Goal: Information Seeking & Learning: Learn about a topic

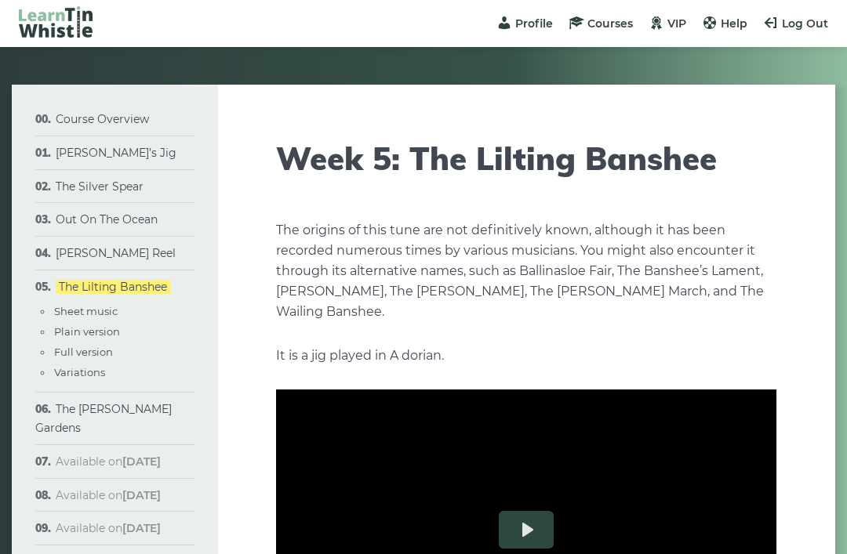
click at [122, 414] on link "The [PERSON_NAME] Gardens" at bounding box center [103, 418] width 136 height 33
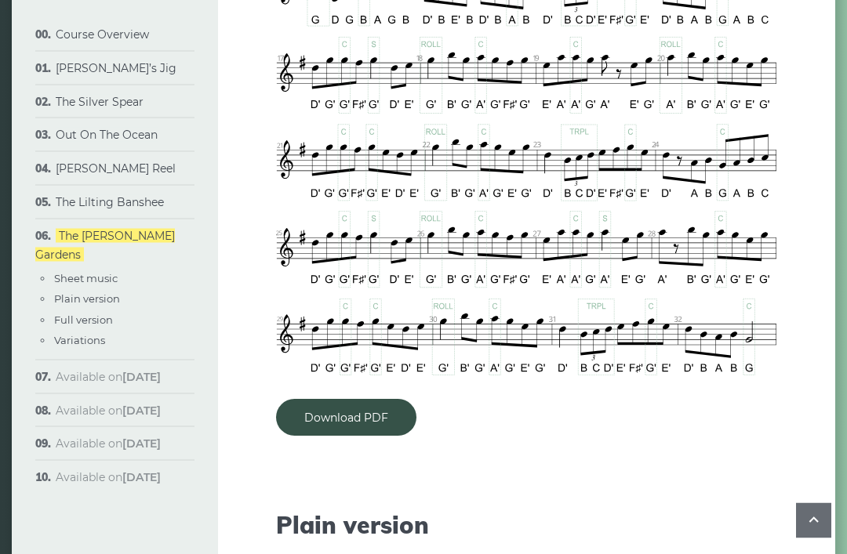
scroll to position [980, 0]
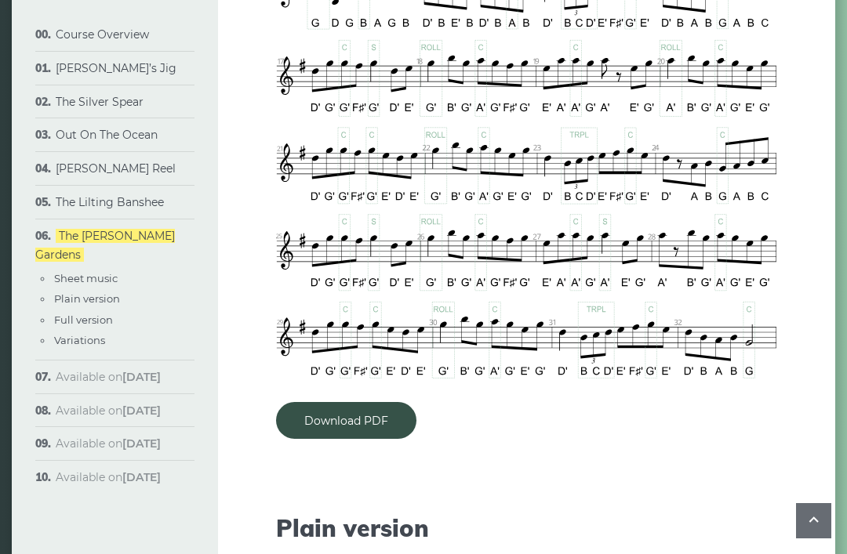
click at [366, 402] on link "Download PDF" at bounding box center [346, 420] width 140 height 37
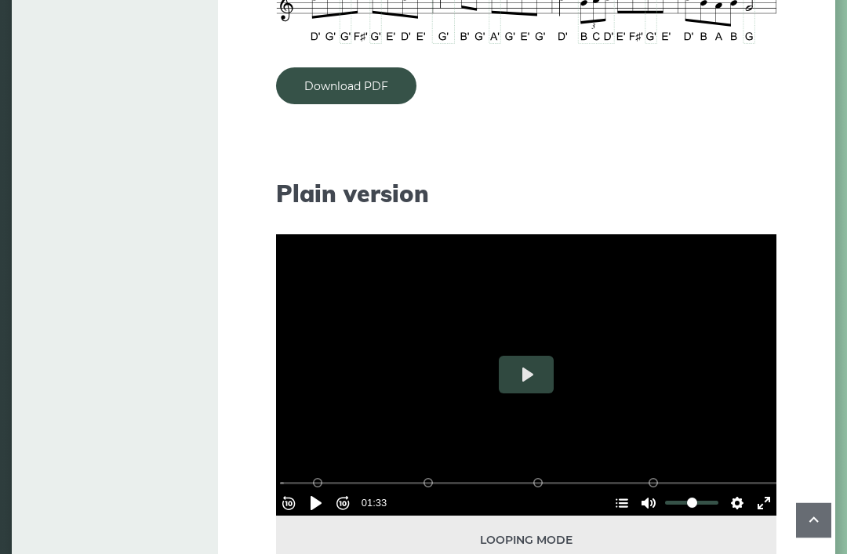
click at [528, 357] on button "Play" at bounding box center [526, 376] width 55 height 38
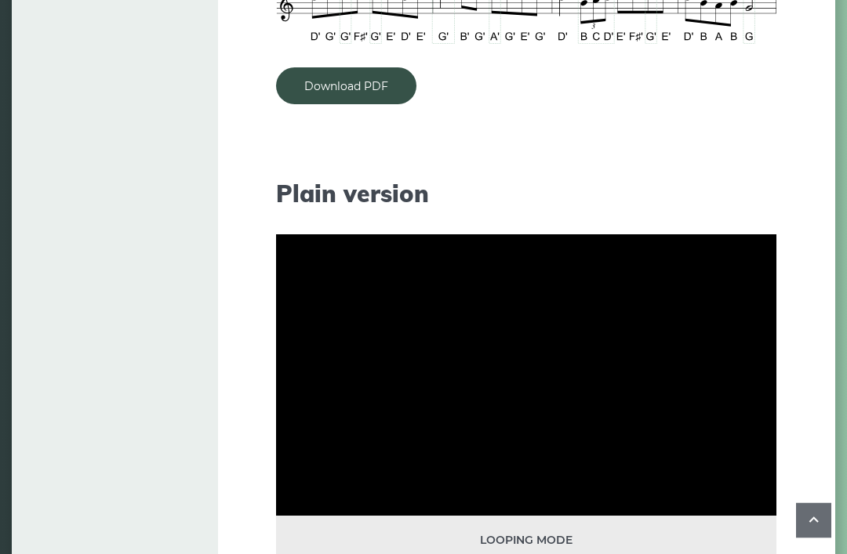
scroll to position [1315, 0]
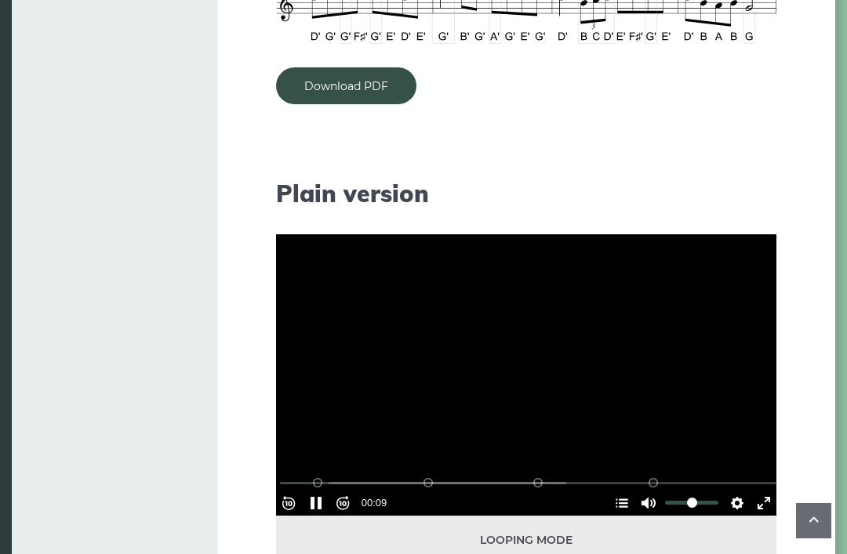
click at [329, 491] on button "Pause Play" at bounding box center [315, 503] width 25 height 25
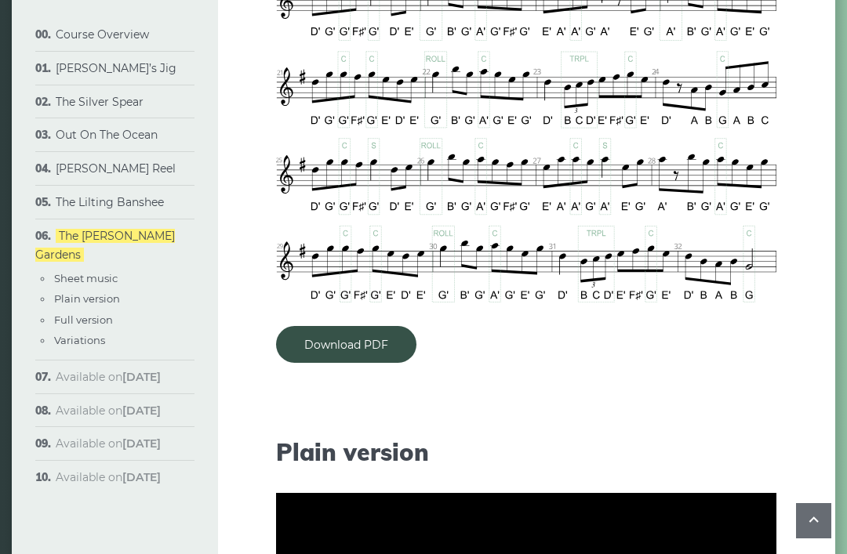
scroll to position [1053, 0]
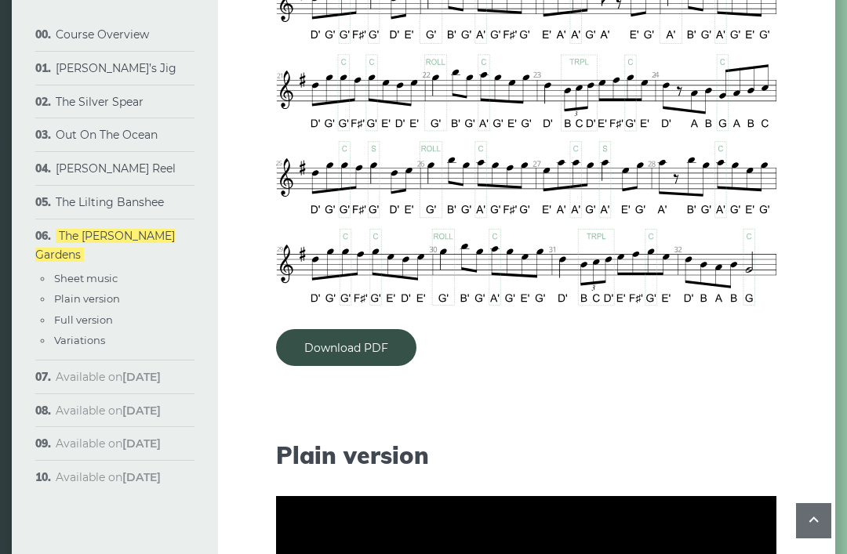
click at [358, 329] on link "Download PDF" at bounding box center [346, 347] width 140 height 37
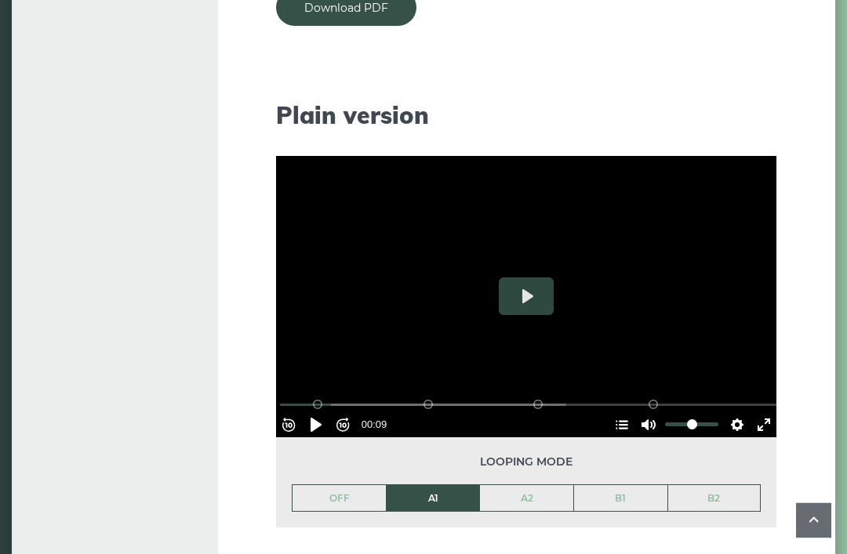
scroll to position [1389, 0]
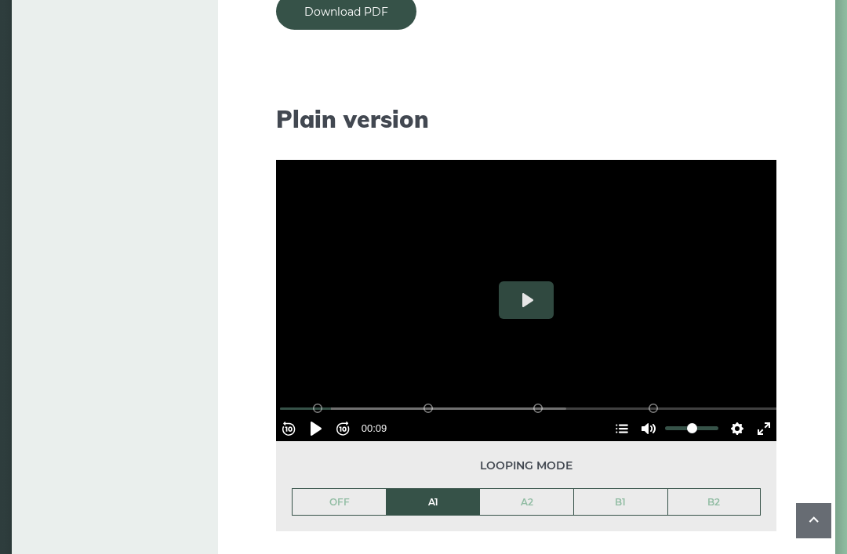
click at [525, 281] on button "Play" at bounding box center [526, 300] width 55 height 38
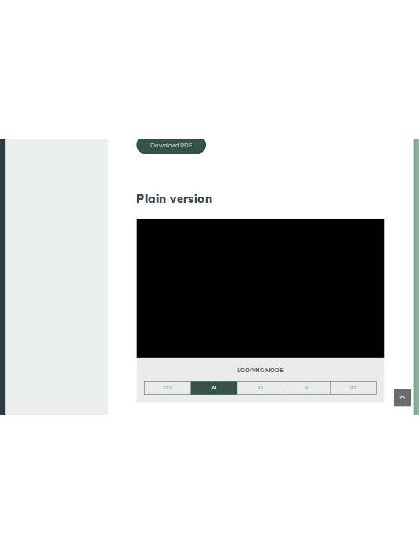
scroll to position [917, 0]
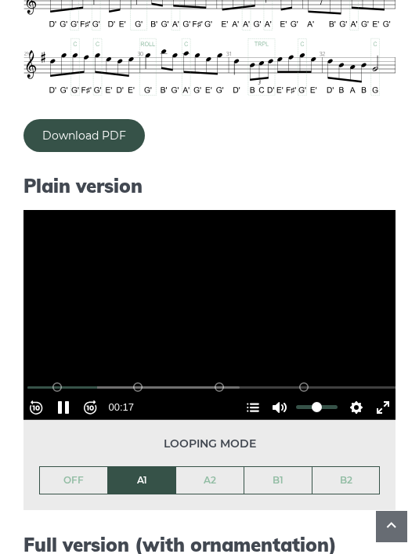
click at [350, 395] on button "Settings" at bounding box center [356, 407] width 25 height 25
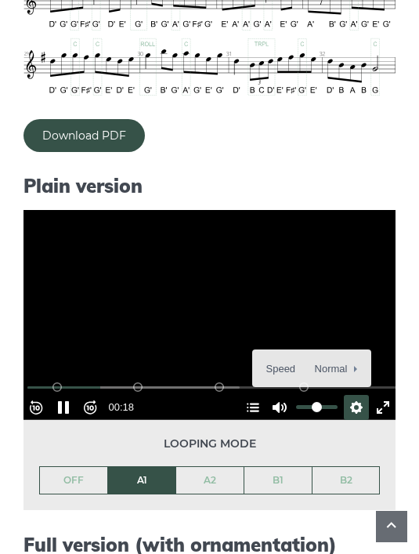
click at [334, 361] on span "Speed Normal" at bounding box center [306, 369] width 78 height 17
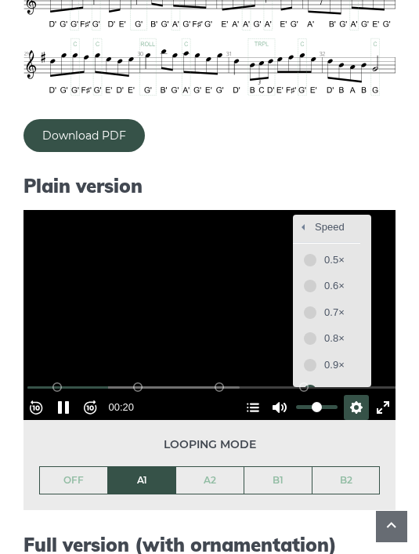
click at [325, 252] on span "0.5×" at bounding box center [341, 260] width 33 height 17
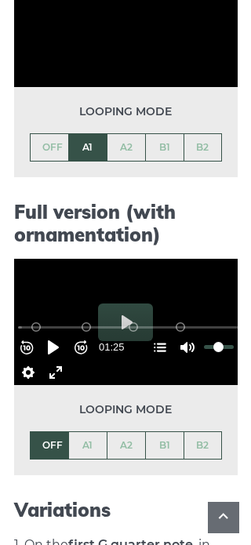
scroll to position [897, 0]
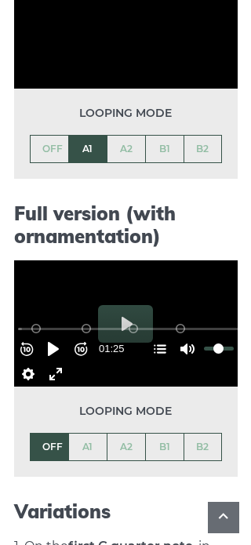
click at [55, 336] on button "Pause Play" at bounding box center [53, 348] width 25 height 25
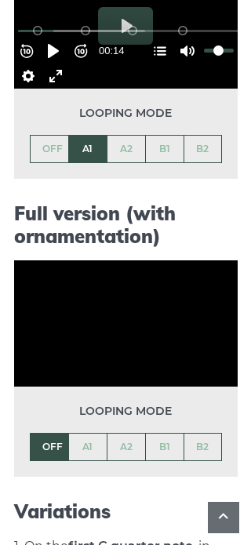
type input "*****"
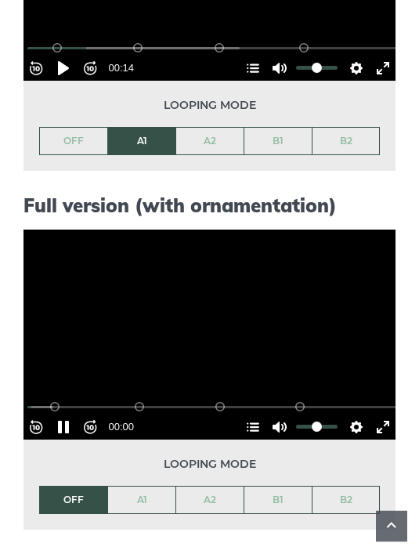
scroll to position [1255, 0]
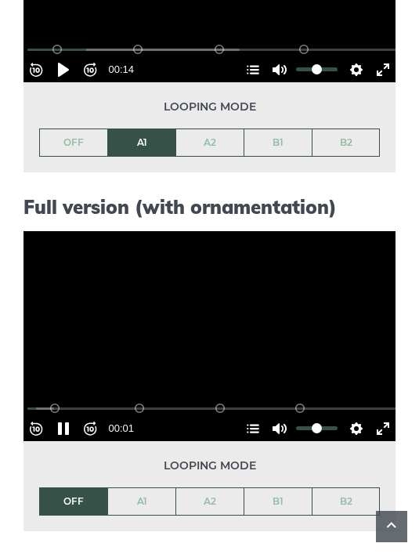
click at [356, 416] on button "Settings" at bounding box center [356, 428] width 25 height 25
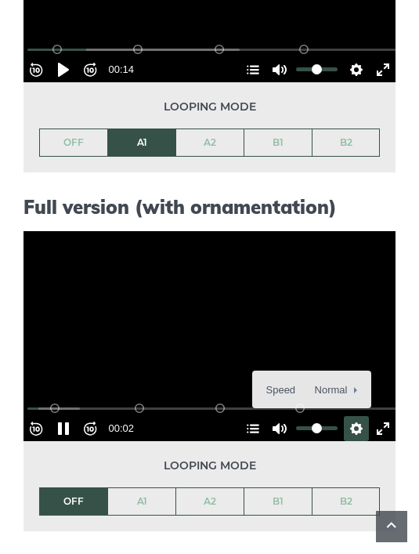
click at [343, 378] on button "Speed Normal" at bounding box center [312, 390] width 108 height 24
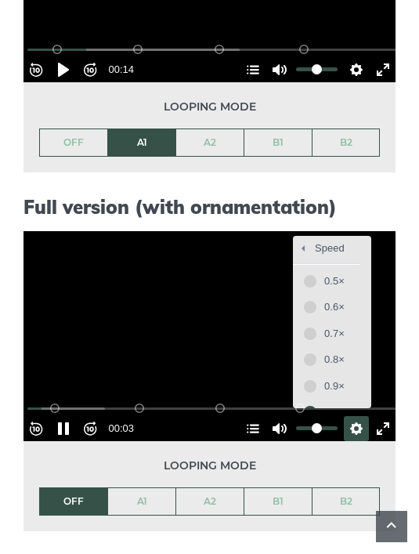
click at [332, 273] on span "0.5×" at bounding box center [341, 281] width 33 height 17
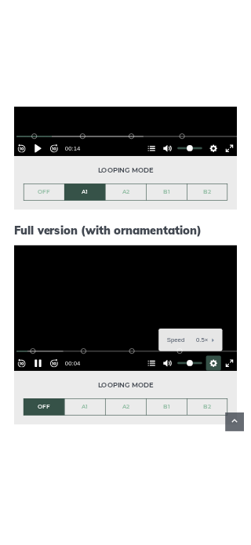
scroll to position [917, 0]
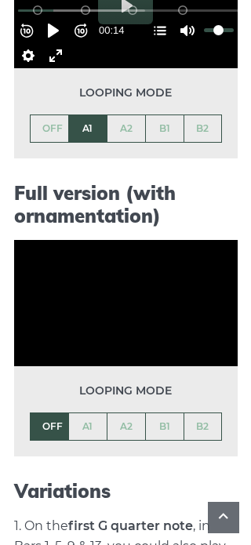
type input "*****"
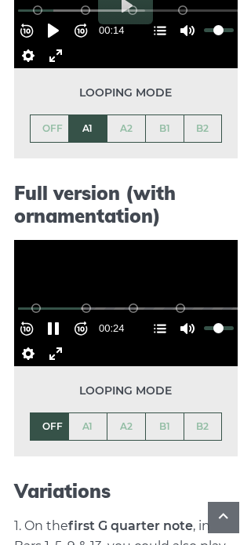
click at [85, 413] on link "A1" at bounding box center [88, 426] width 38 height 27
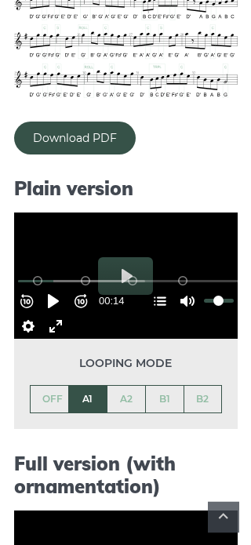
scroll to position [618, 0]
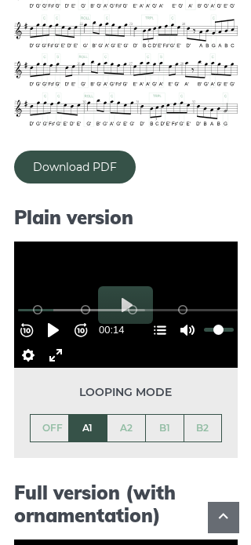
click at [56, 318] on button "Pause Play" at bounding box center [53, 330] width 25 height 25
click at [53, 318] on button "Pause Play" at bounding box center [53, 330] width 25 height 25
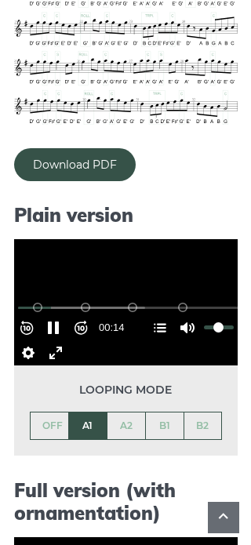
scroll to position [621, 0]
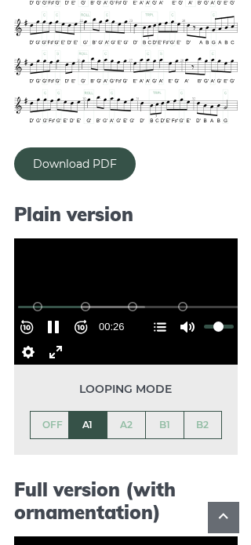
click at [49, 314] on button "Pause Play" at bounding box center [53, 326] width 25 height 25
type input "*****"
